Goal: Transaction & Acquisition: Purchase product/service

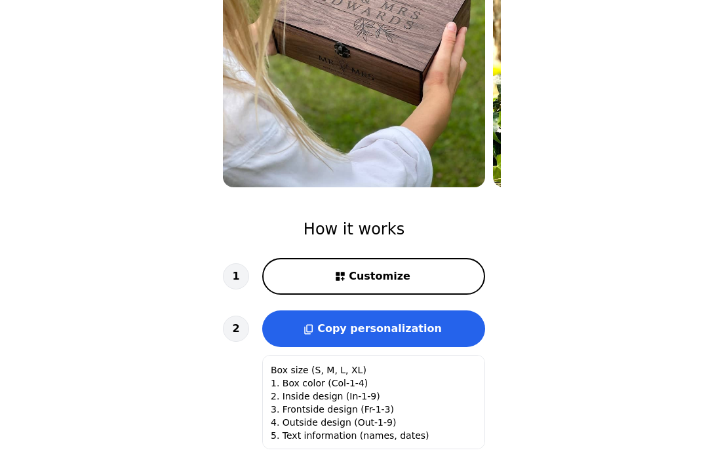
scroll to position [271, 0]
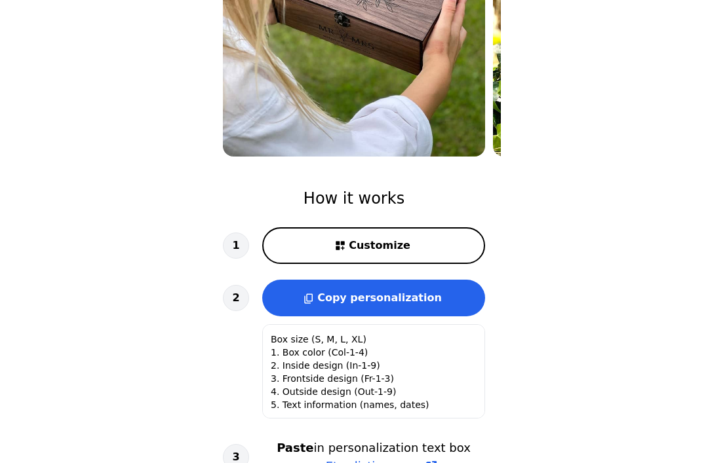
click at [447, 245] on button "Customize" at bounding box center [373, 245] width 223 height 37
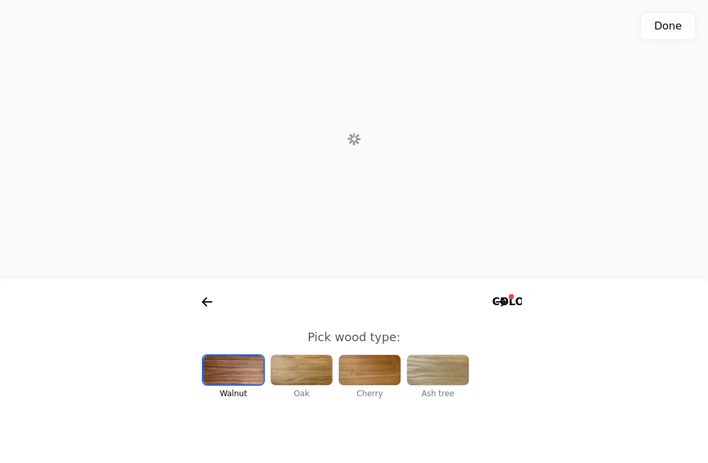
scroll to position [0, 168]
click at [302, 385] on div at bounding box center [302, 370] width 62 height 30
click at [376, 385] on div at bounding box center [370, 370] width 62 height 30
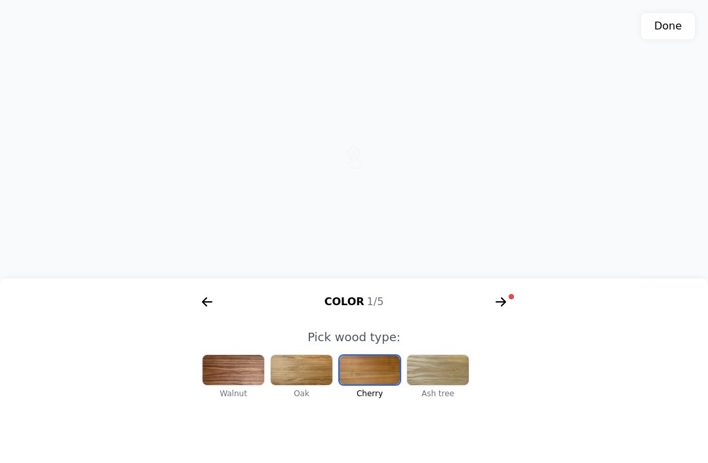
click at [443, 385] on div at bounding box center [438, 370] width 62 height 30
click at [253, 385] on div at bounding box center [234, 370] width 62 height 30
click at [505, 303] on icon "arrow right short" at bounding box center [501, 302] width 10 height 1
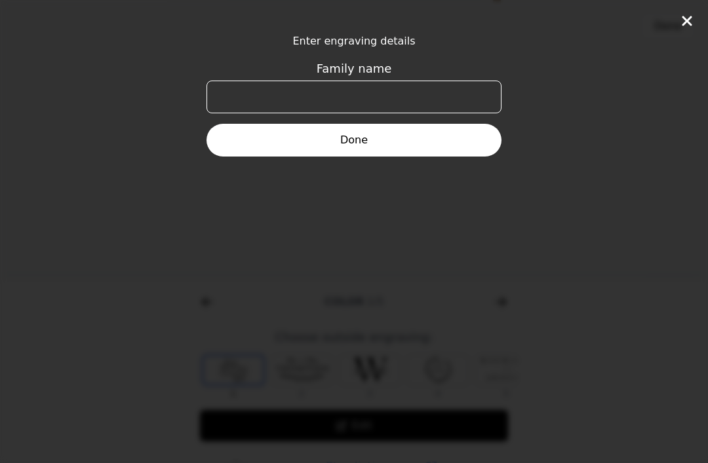
scroll to position [0, 503]
click at [442, 95] on input "Family name" at bounding box center [354, 97] width 295 height 33
type input "[PERSON_NAME] et [PERSON_NAME]"
click at [441, 133] on button "Done" at bounding box center [354, 140] width 295 height 33
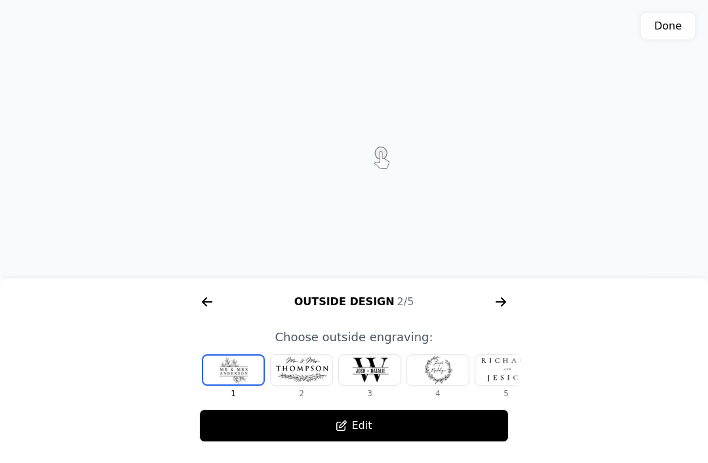
click at [450, 385] on div at bounding box center [438, 370] width 62 height 30
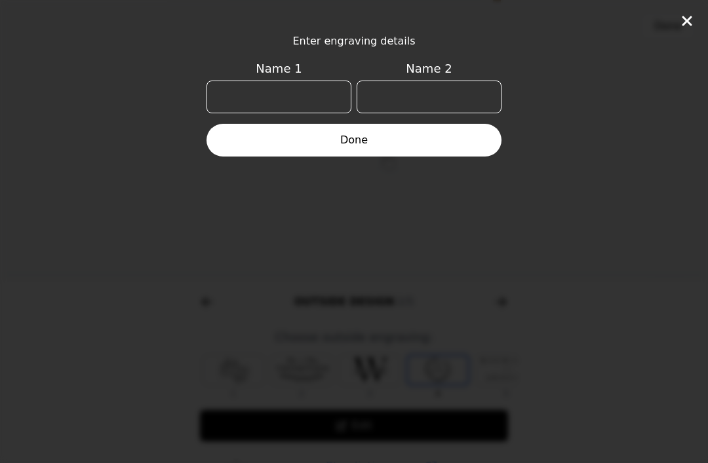
scroll to position [0, 84]
click at [309, 92] on input "Name 1" at bounding box center [279, 97] width 145 height 33
type input "[PERSON_NAME]"
click at [430, 93] on input "Name 2" at bounding box center [429, 97] width 145 height 33
type input "Virgile"
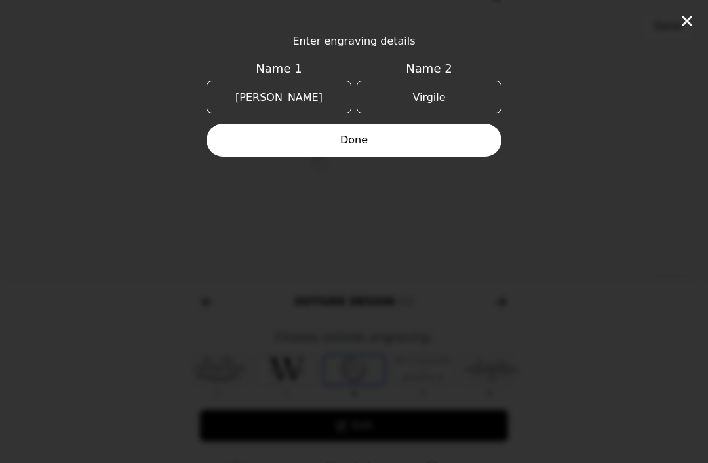
click at [452, 137] on button "Done" at bounding box center [354, 140] width 295 height 33
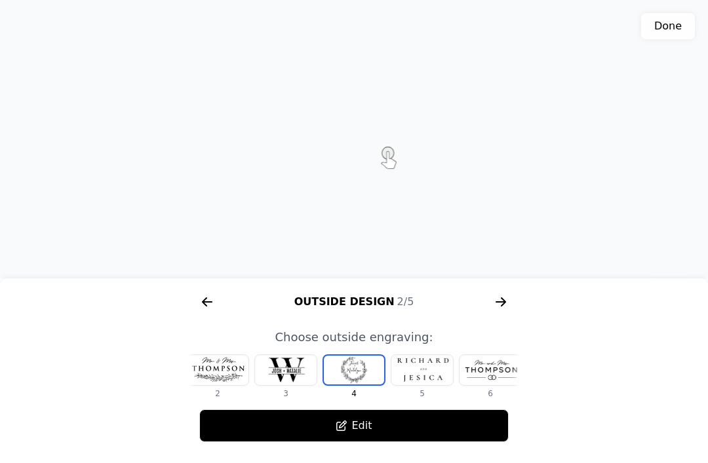
click at [421, 443] on button "Edit" at bounding box center [353, 426] width 309 height 33
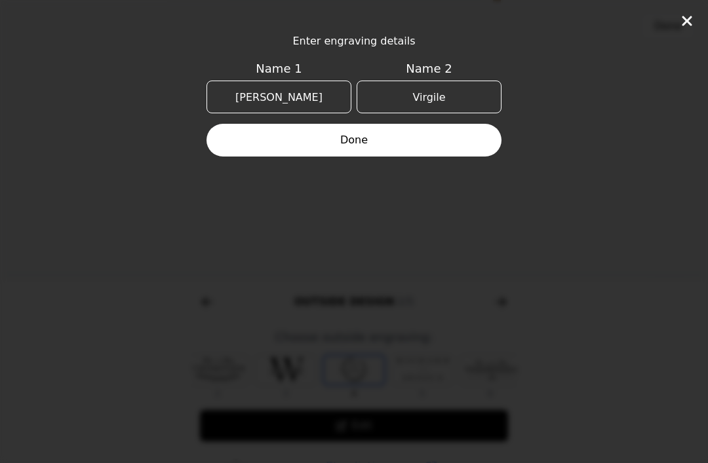
click at [472, 141] on button "Done" at bounding box center [354, 140] width 295 height 33
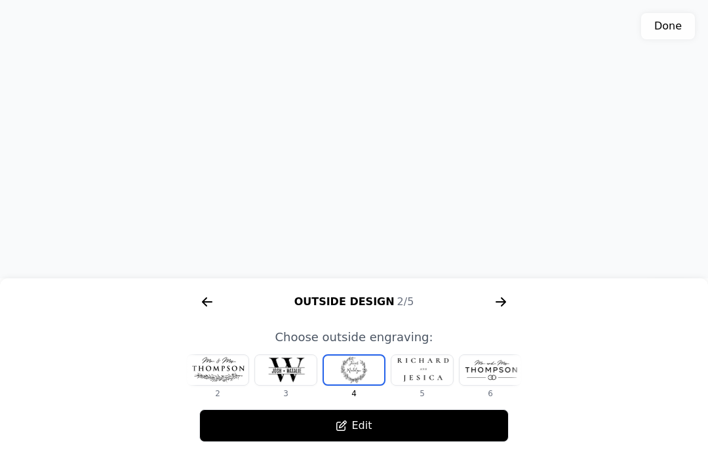
click at [504, 303] on icon "arrow right short" at bounding box center [501, 302] width 10 height 1
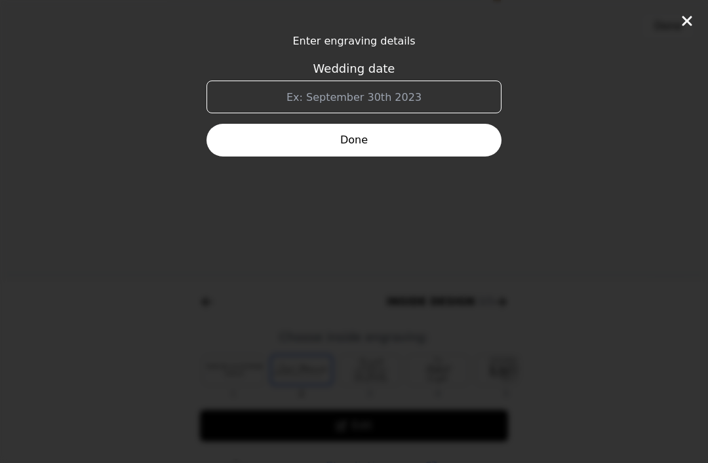
scroll to position [0, 839]
click at [342, 98] on input "Wedding date" at bounding box center [354, 97] width 295 height 33
type input "[DATE]"
click at [448, 136] on button "Done" at bounding box center [354, 140] width 295 height 33
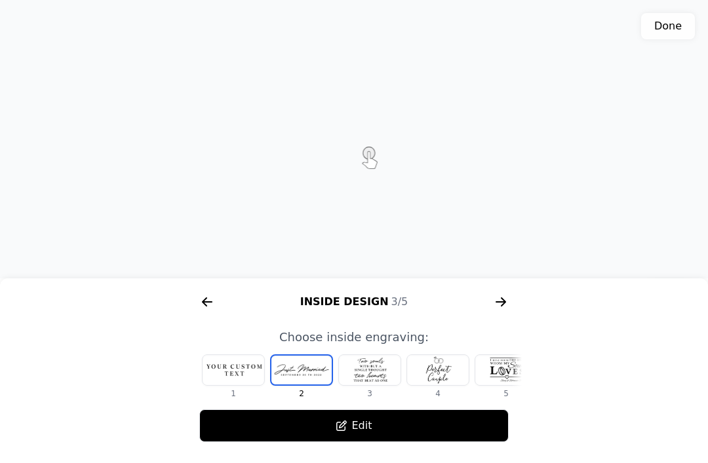
click at [241, 385] on div at bounding box center [234, 370] width 62 height 30
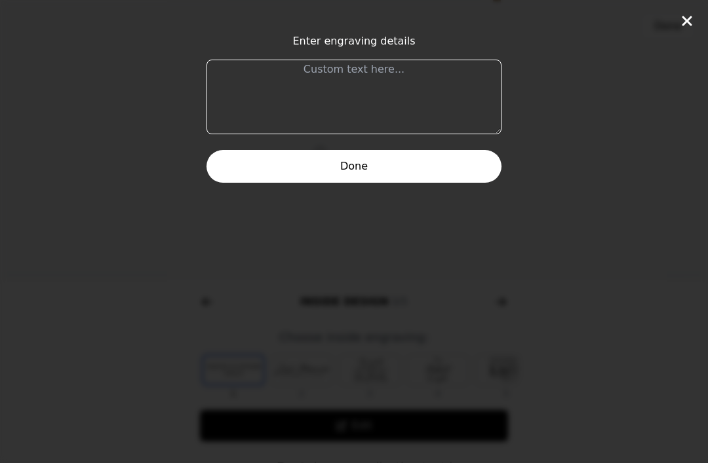
scroll to position [234, 0]
click at [303, 76] on textarea at bounding box center [354, 97] width 295 height 75
type textarea "Revêtez-vous de l’amour, qui est le lien de la perfection."
click at [233, 167] on button "Done" at bounding box center [354, 166] width 295 height 33
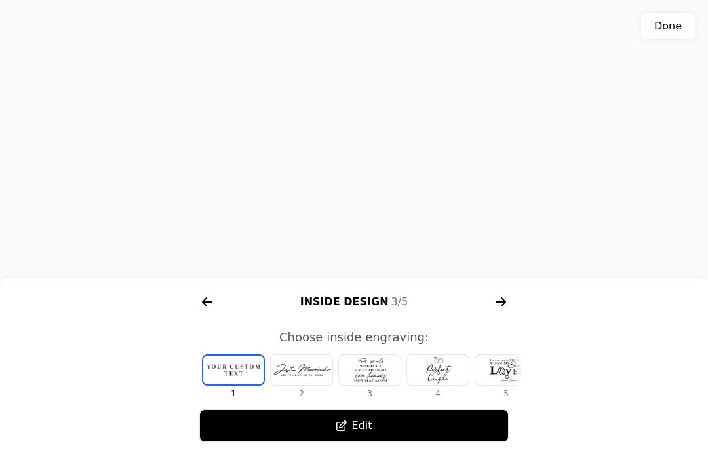
click at [350, 443] on button "Edit" at bounding box center [353, 426] width 309 height 33
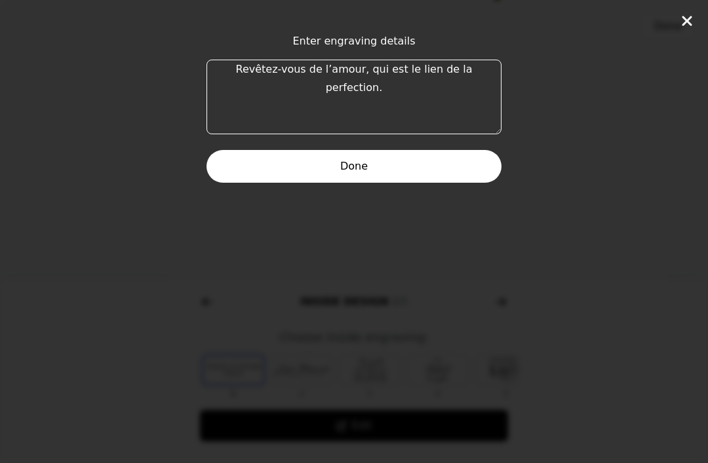
click at [452, 169] on button "Done" at bounding box center [354, 166] width 295 height 33
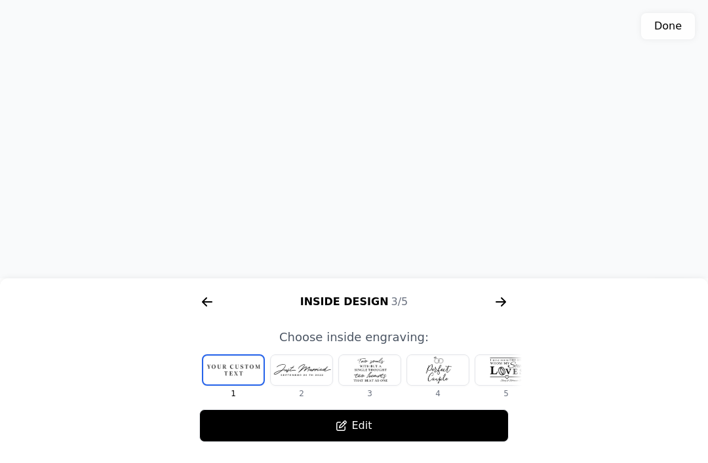
click at [515, 313] on div "Inside Design 3/5" at bounding box center [354, 302] width 336 height 21
click at [510, 313] on icon "arrow right short" at bounding box center [500, 302] width 21 height 21
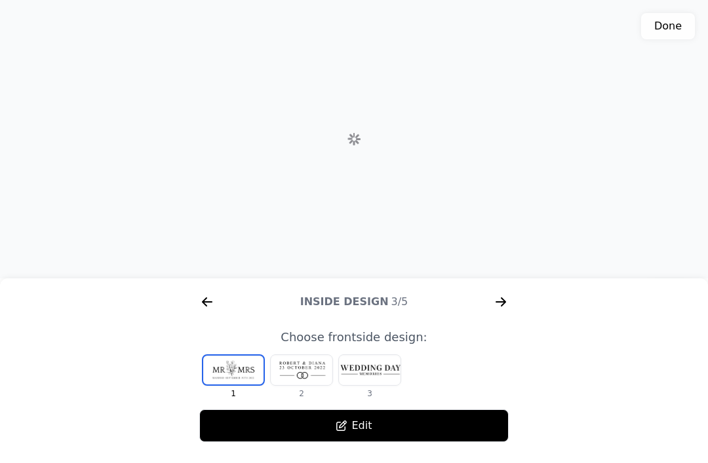
scroll to position [0, 1175]
click at [306, 385] on div at bounding box center [302, 370] width 62 height 30
click at [376, 385] on div at bounding box center [370, 370] width 62 height 30
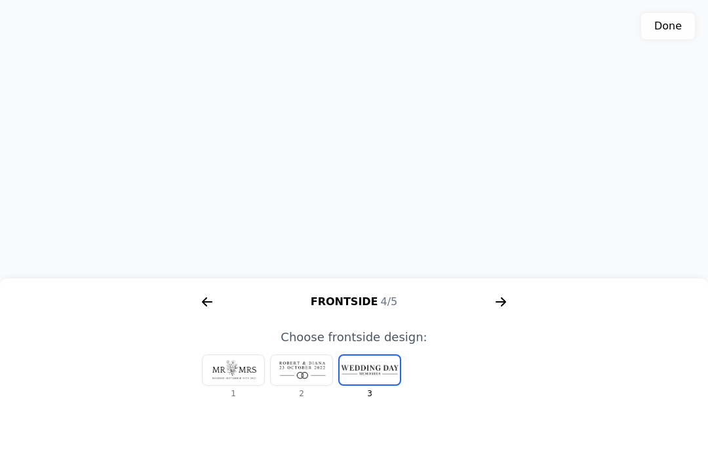
click at [309, 385] on div at bounding box center [302, 370] width 62 height 30
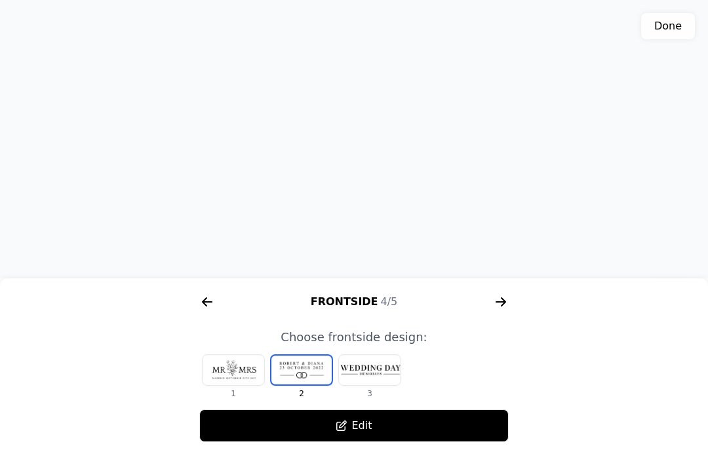
click at [502, 313] on icon "arrow right short" at bounding box center [500, 302] width 21 height 21
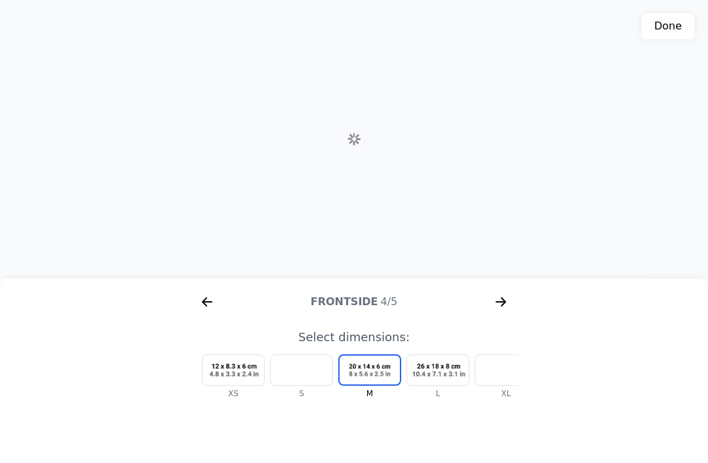
scroll to position [0, 1510]
click at [305, 385] on div at bounding box center [302, 370] width 62 height 30
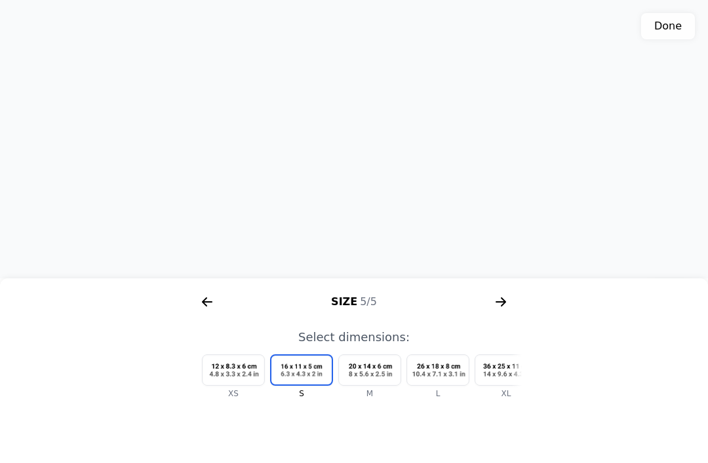
click at [378, 385] on div at bounding box center [370, 370] width 62 height 30
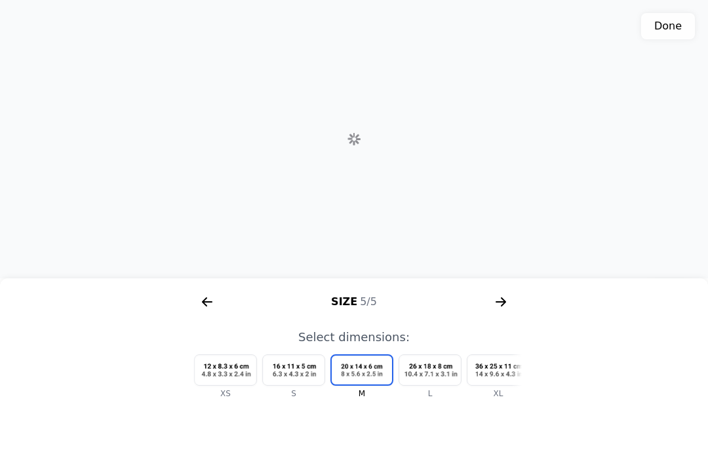
scroll to position [0, 16]
click at [503, 307] on icon "arrow right short" at bounding box center [503, 302] width 5 height 9
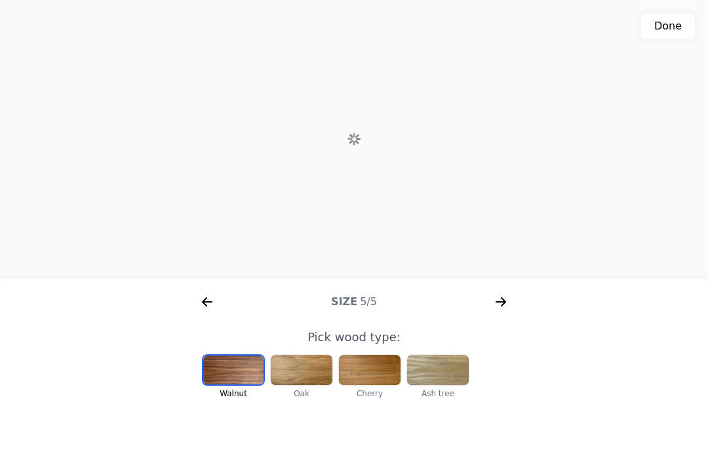
scroll to position [0, 168]
click at [510, 313] on icon "arrow right short" at bounding box center [500, 302] width 21 height 21
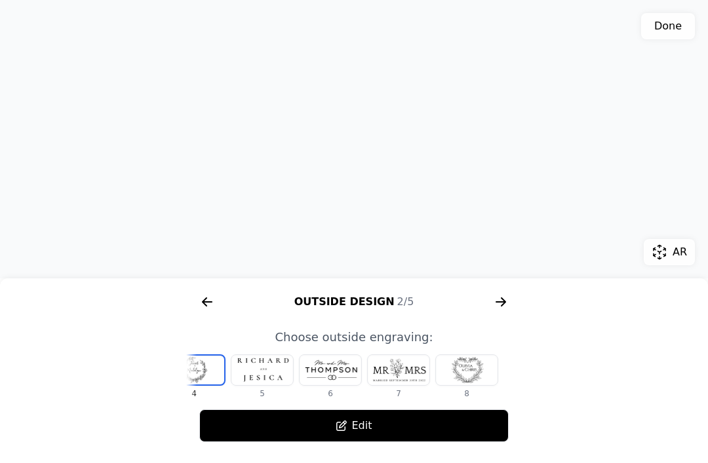
scroll to position [276, 0]
click at [504, 307] on icon "arrow right short" at bounding box center [500, 302] width 21 height 21
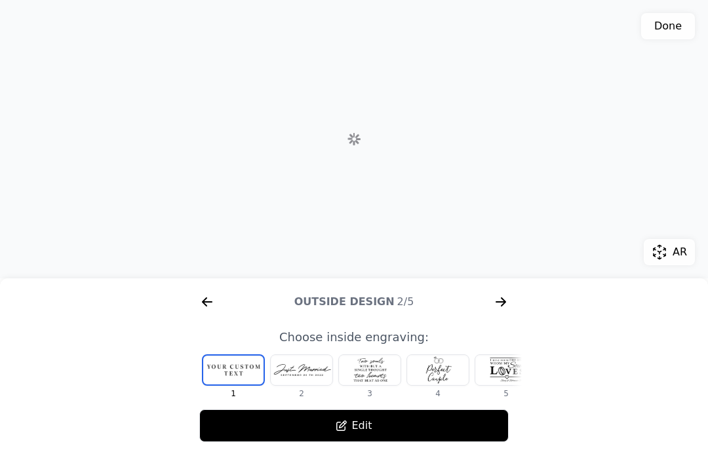
scroll to position [0, 839]
click at [215, 305] on icon "arrow right short" at bounding box center [207, 302] width 21 height 21
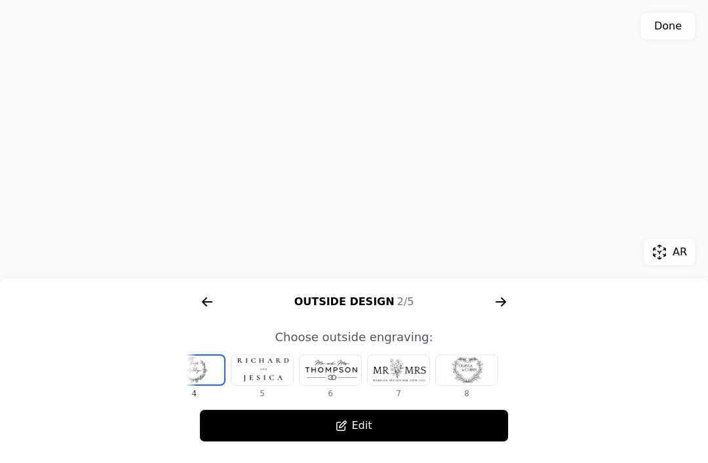
scroll to position [0, 244]
click at [464, 377] on div at bounding box center [467, 370] width 62 height 30
click at [395, 376] on div at bounding box center [399, 370] width 62 height 30
click at [345, 374] on div at bounding box center [331, 370] width 62 height 30
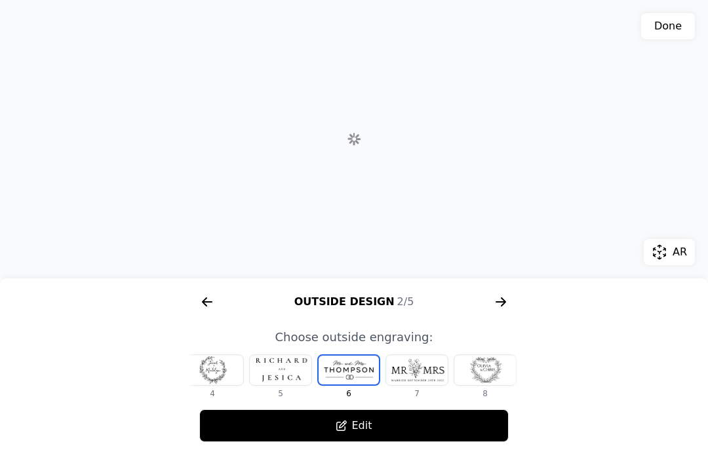
scroll to position [0, 220]
click at [298, 370] on div at bounding box center [286, 370] width 62 height 30
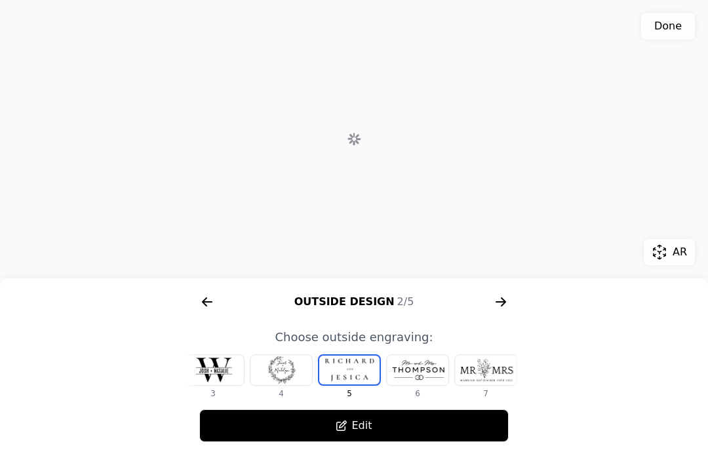
scroll to position [0, 152]
click at [289, 372] on div at bounding box center [286, 370] width 62 height 30
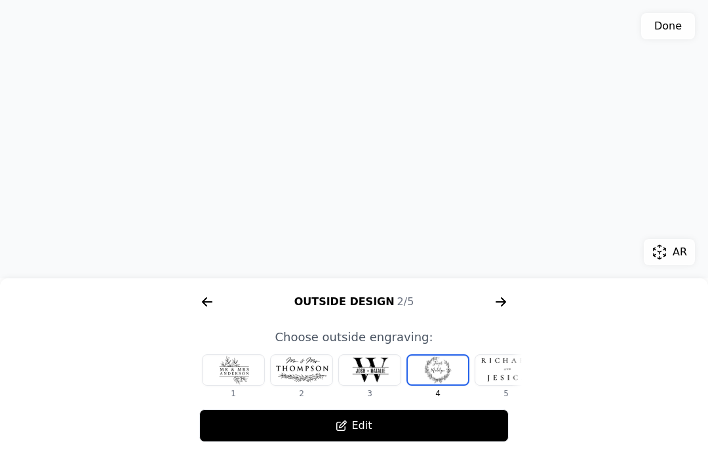
scroll to position [0, 0]
click at [206, 302] on icon "arrow right short" at bounding box center [208, 302] width 10 height 1
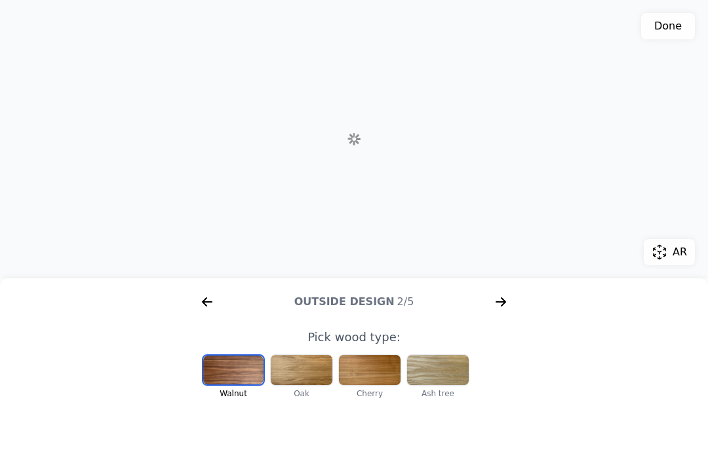
scroll to position [0, 168]
click at [500, 298] on icon "arrow right short" at bounding box center [500, 302] width 21 height 21
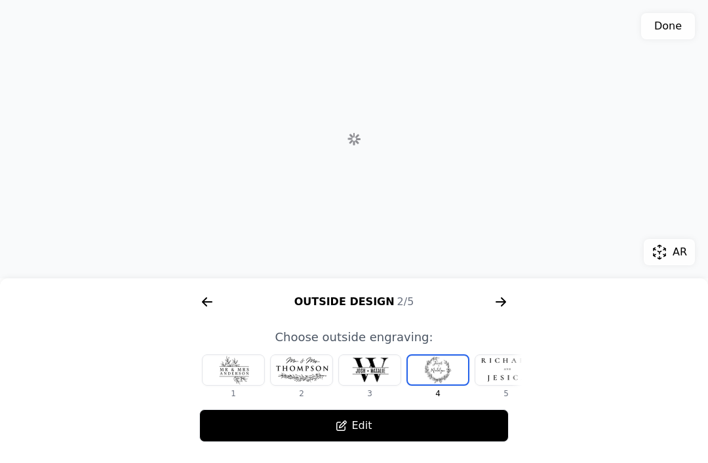
click at [508, 304] on icon "arrow right short" at bounding box center [500, 302] width 21 height 21
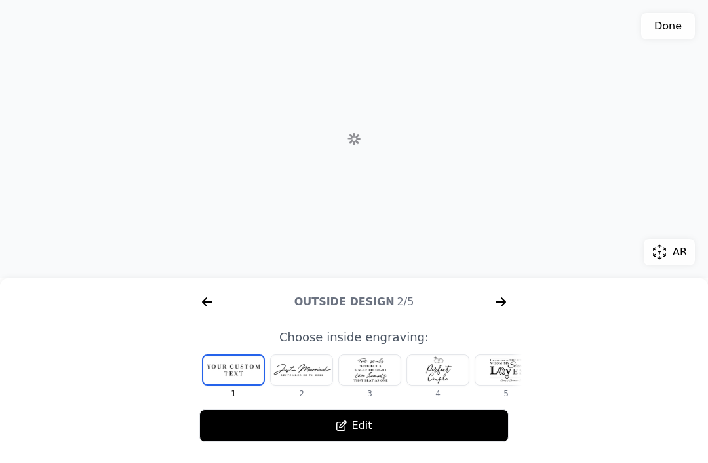
scroll to position [0, 839]
click at [238, 376] on div at bounding box center [233, 370] width 60 height 29
click at [315, 431] on button "Edit" at bounding box center [353, 426] width 309 height 33
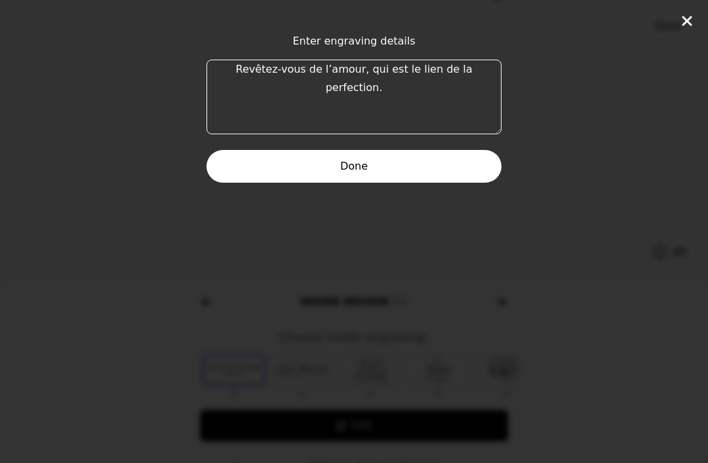
click at [242, 72] on textarea "Revêtez-vous de l’amour, qui est le lien de la perfection." at bounding box center [354, 97] width 295 height 75
click at [242, 74] on textarea "Revêtez-vous de l’amour, qui est le lien de la perfection." at bounding box center [354, 97] width 295 height 75
click at [246, 71] on textarea "Revêtez-vous de l’amour, qui est le lien de la perfection." at bounding box center [354, 97] width 295 height 75
click at [247, 73] on textarea "Revêtez-vous de l’amour, qui est le lien de la perfection." at bounding box center [354, 97] width 295 height 75
click at [463, 173] on button "Done" at bounding box center [354, 166] width 295 height 33
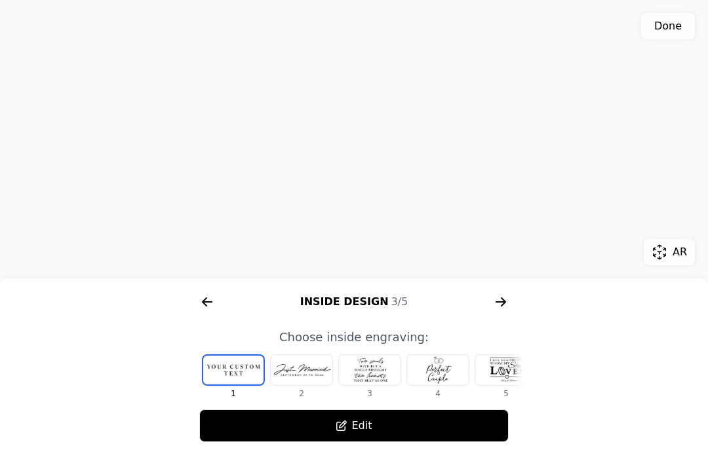
click at [503, 298] on icon "arrow right short" at bounding box center [500, 302] width 21 height 21
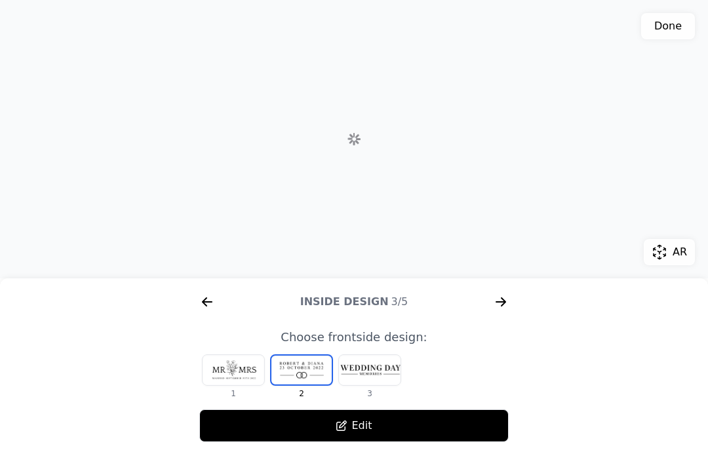
scroll to position [0, 1175]
click at [344, 431] on icon at bounding box center [341, 426] width 10 height 10
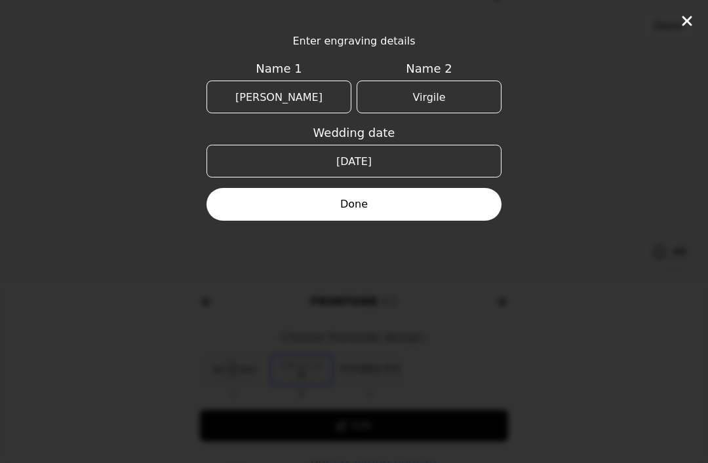
click at [324, 98] on input "[PERSON_NAME]" at bounding box center [279, 97] width 145 height 33
type input "A"
click at [465, 95] on input "Virgile" at bounding box center [429, 97] width 145 height 33
type input "V"
click at [462, 208] on button "Done" at bounding box center [354, 204] width 295 height 33
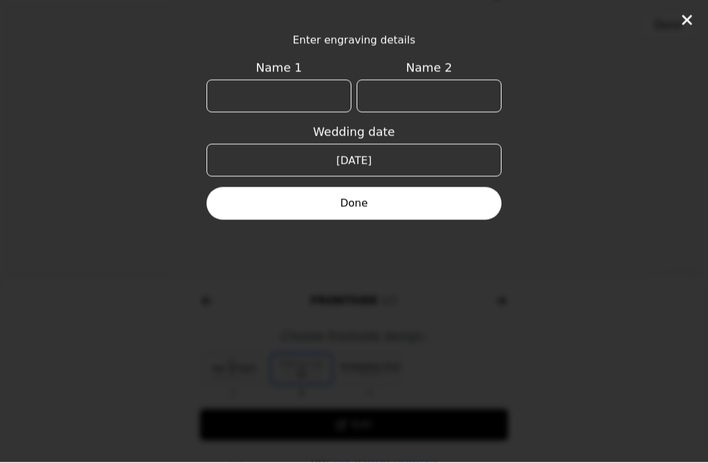
scroll to position [261, 0]
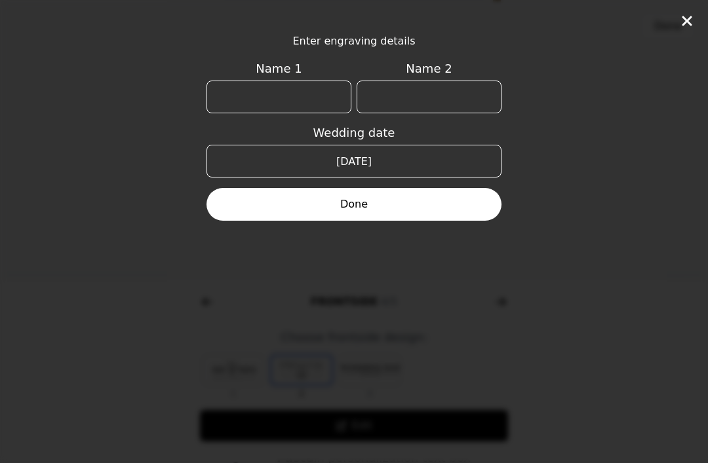
click at [427, 206] on button "Done" at bounding box center [354, 204] width 295 height 33
click at [368, 209] on button "Done" at bounding box center [354, 204] width 295 height 33
click at [684, 24] on icon at bounding box center [687, 21] width 10 height 10
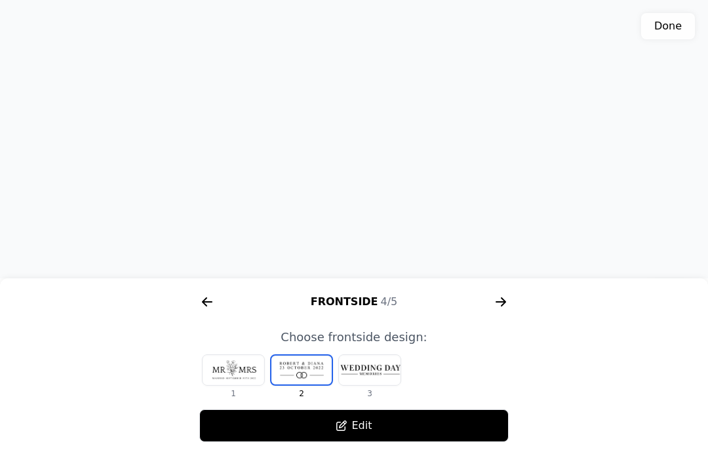
scroll to position [262, 0]
click at [392, 385] on div at bounding box center [370, 370] width 62 height 30
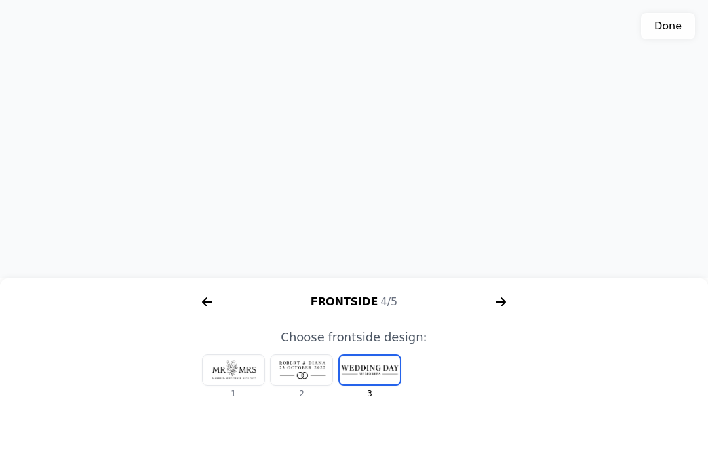
click at [309, 385] on div at bounding box center [302, 370] width 62 height 30
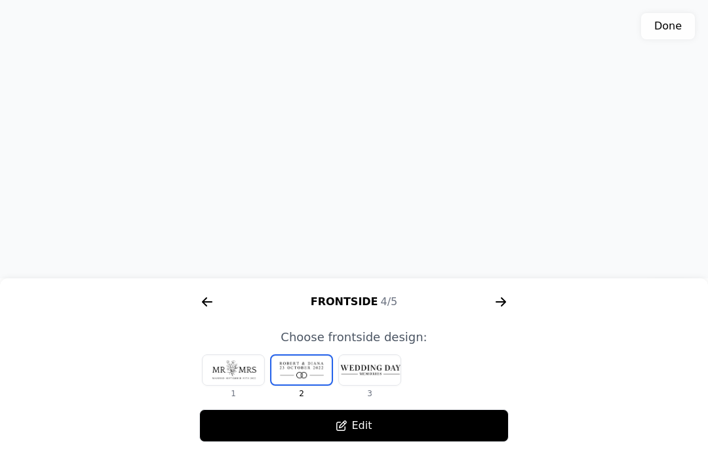
click at [507, 313] on icon "arrow right short" at bounding box center [500, 302] width 21 height 21
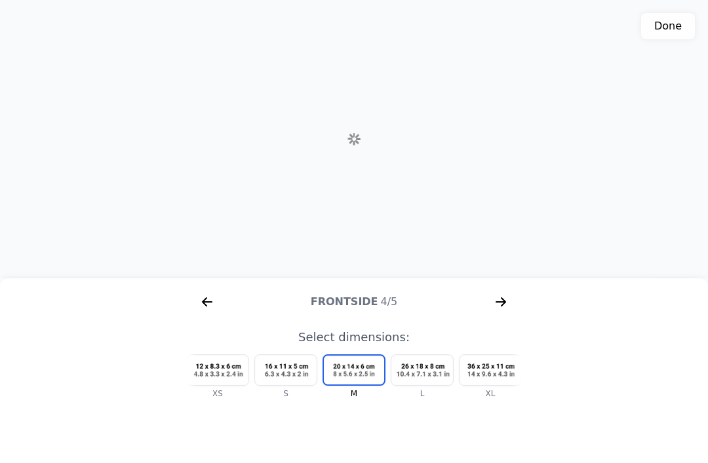
scroll to position [0, 1510]
click at [505, 313] on icon "arrow right short" at bounding box center [500, 302] width 21 height 21
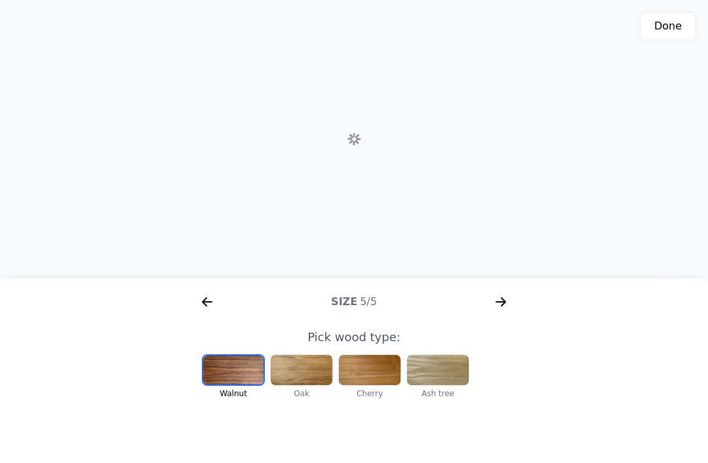
scroll to position [0, 168]
click at [680, 27] on button "Done" at bounding box center [668, 26] width 54 height 26
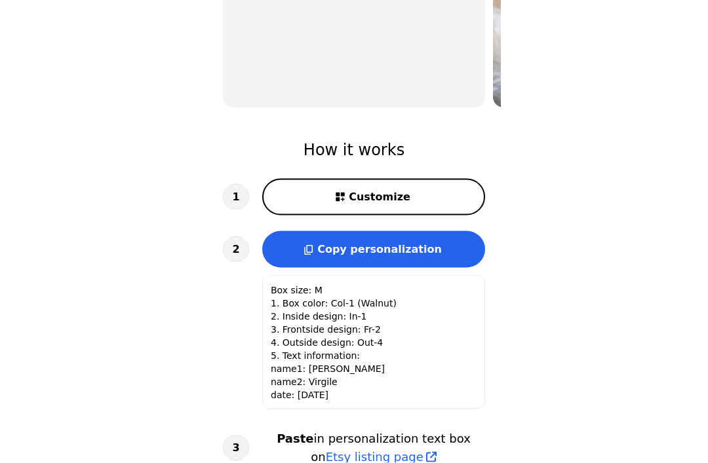
scroll to position [424, 0]
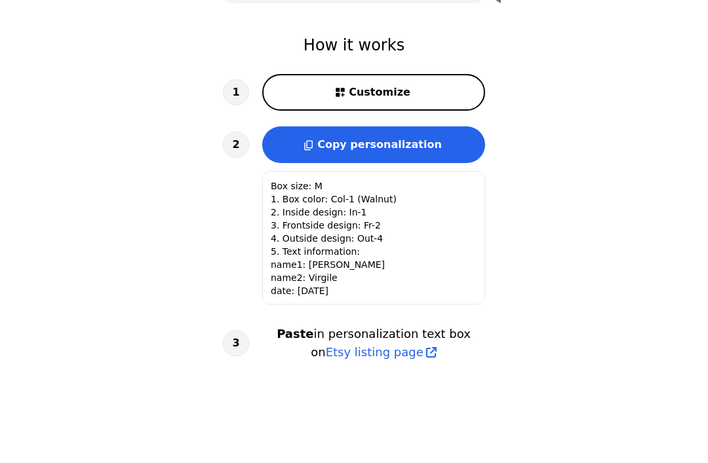
click at [427, 149] on span "Copy personalization" at bounding box center [379, 144] width 125 height 12
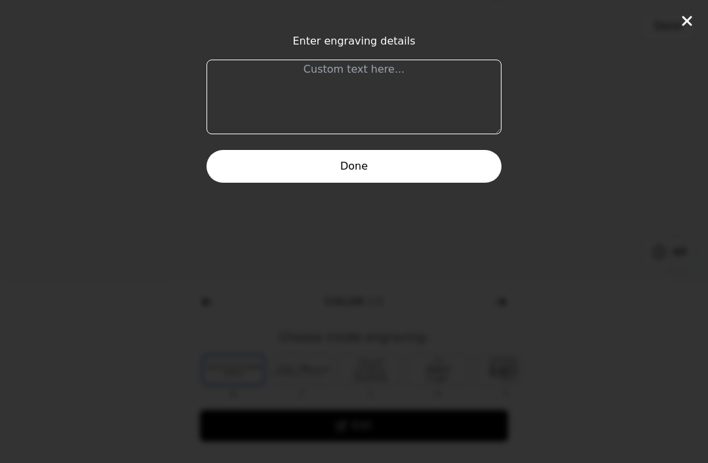
scroll to position [0, 839]
click at [679, 30] on div "Enter engraving details Done" at bounding box center [354, 231] width 708 height 463
click at [680, 28] on icon at bounding box center [687, 21] width 16 height 16
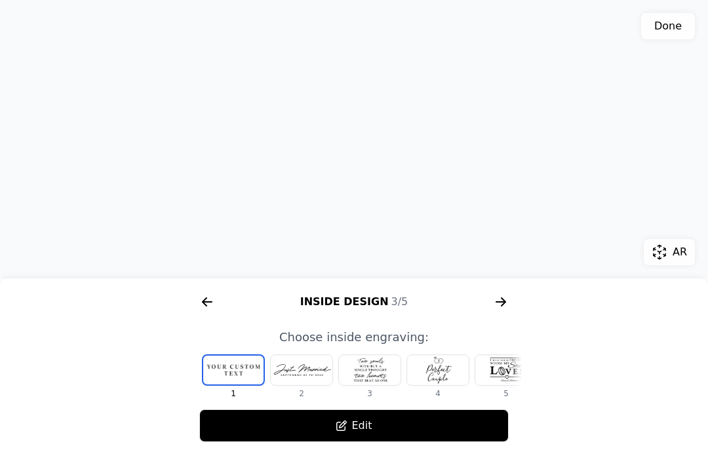
click at [349, 430] on button "Edit" at bounding box center [353, 426] width 309 height 33
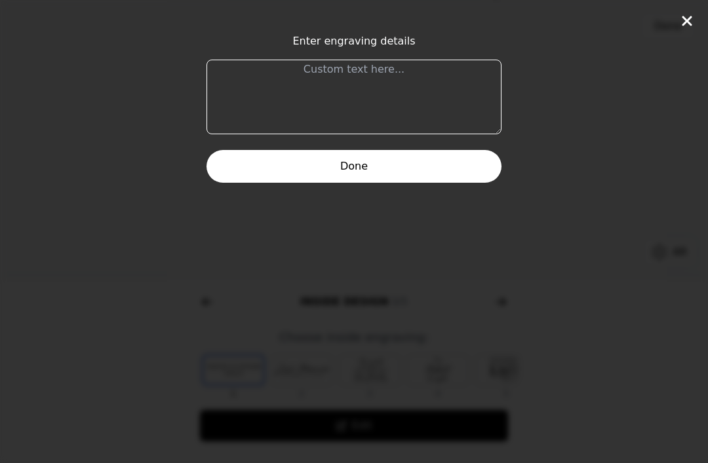
click at [688, 22] on icon at bounding box center [687, 21] width 10 height 10
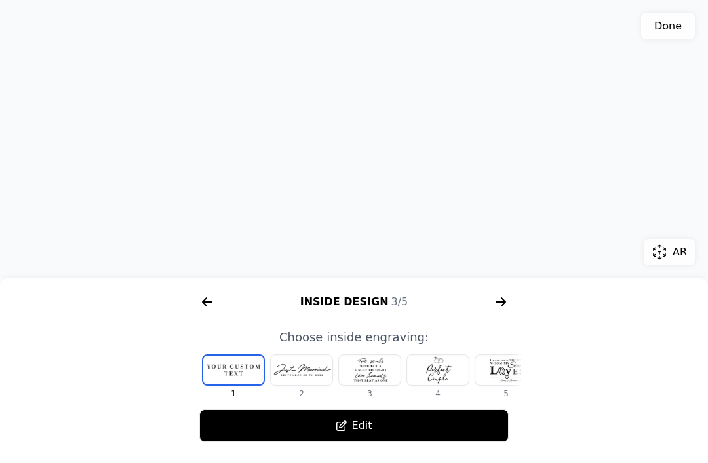
click at [502, 304] on icon "arrow right short" at bounding box center [500, 302] width 21 height 21
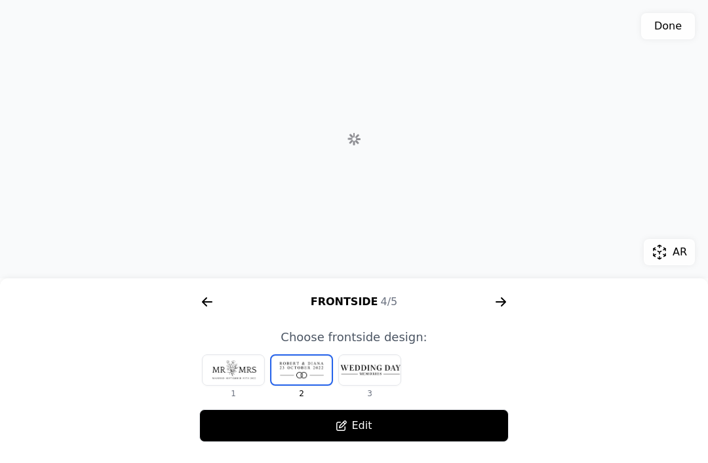
click at [504, 302] on icon "arrow right short" at bounding box center [501, 302] width 10 height 1
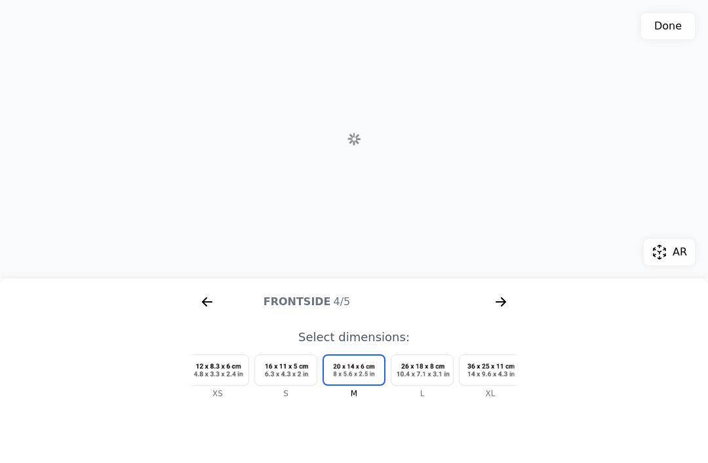
click at [505, 297] on icon "arrow right short" at bounding box center [500, 302] width 21 height 21
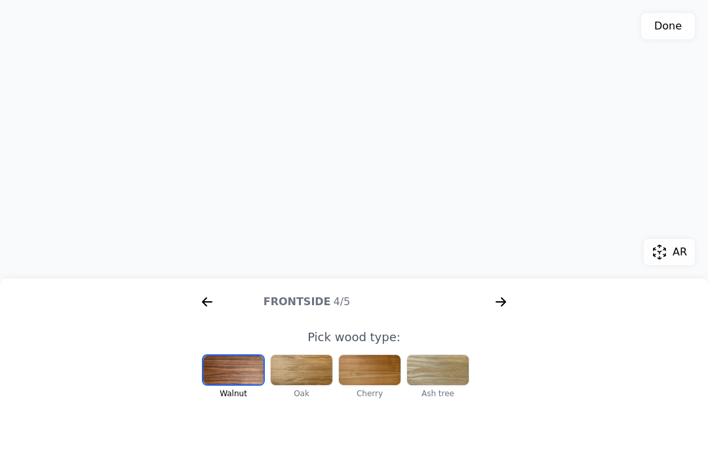
scroll to position [0, 1495]
click at [675, 25] on button "Done" at bounding box center [668, 26] width 54 height 26
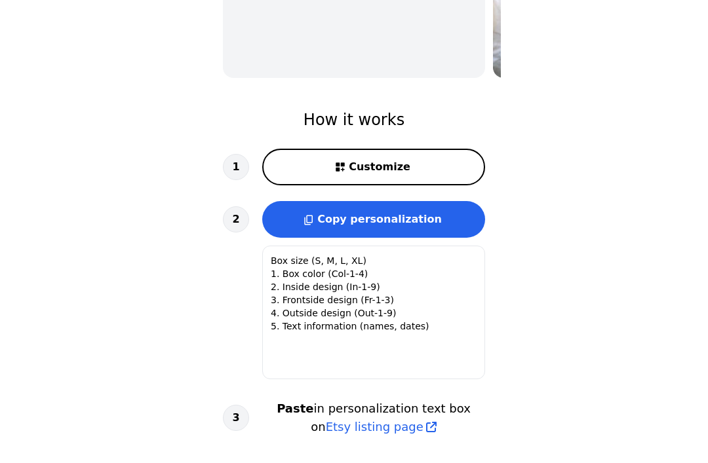
type textarea "Box size: M 1. Box color: Col-1 (Walnut) 2. Inside design: In-1 3. Frontside de…"
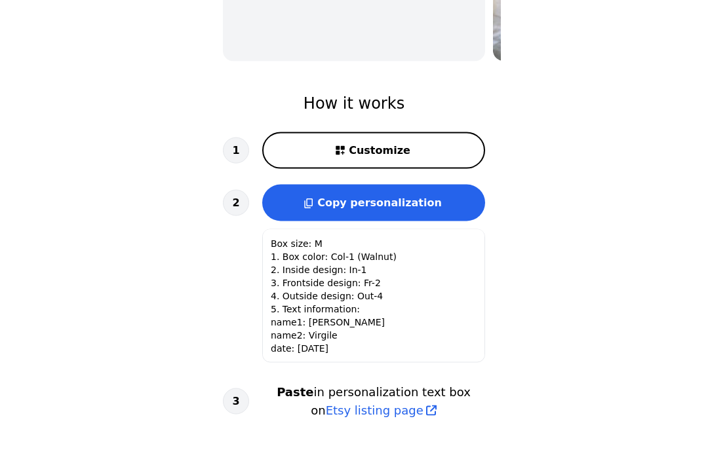
scroll to position [466, 0]
